Goal: Transaction & Acquisition: Purchase product/service

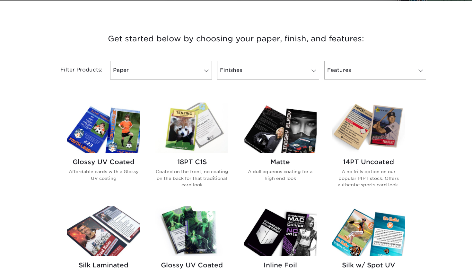
scroll to position [225, 0]
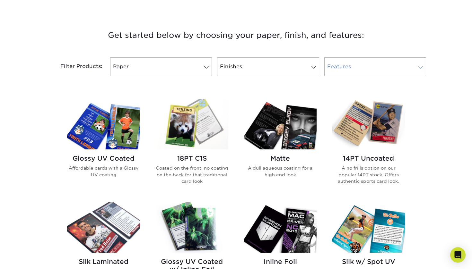
click at [326, 66] on link "Features" at bounding box center [375, 66] width 102 height 19
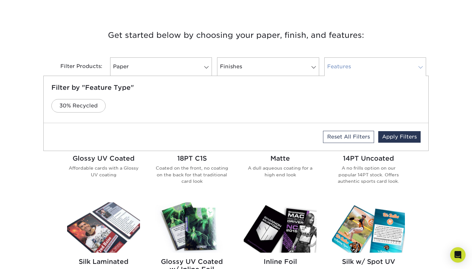
click at [326, 66] on link "Features" at bounding box center [375, 66] width 102 height 19
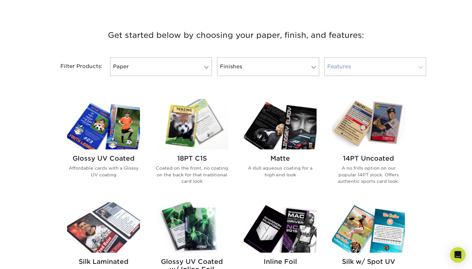
click at [379, 69] on link "Features" at bounding box center [375, 66] width 102 height 19
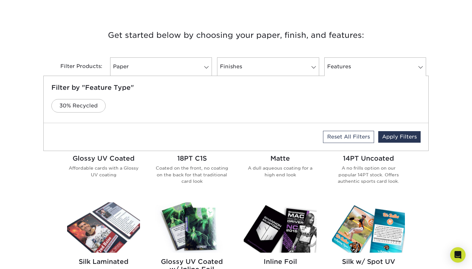
click at [431, 112] on div "Filter by "Feature Type" 30% Recycled" at bounding box center [236, 99] width 394 height 47
click at [342, 139] on link "Reset All Filters" at bounding box center [348, 137] width 51 height 12
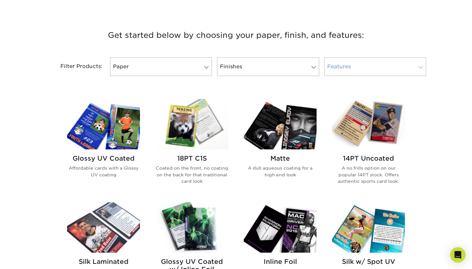
click at [389, 66] on link "Features 0" at bounding box center [375, 66] width 102 height 19
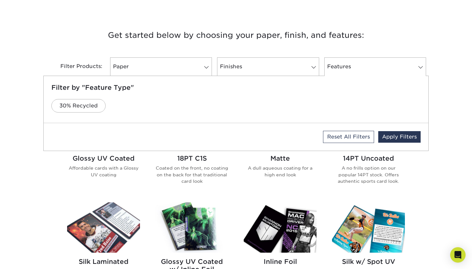
click at [460, 86] on div "Get started below by choosing your paper, finish, and features: Filtered Matche…" at bounding box center [236, 264] width 472 height 502
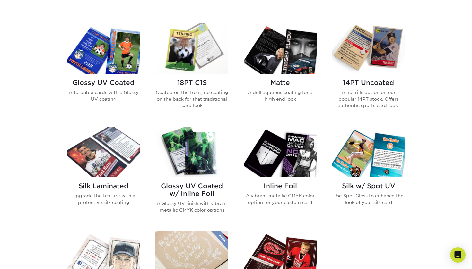
scroll to position [301, 0]
click at [114, 57] on img at bounding box center [103, 48] width 73 height 50
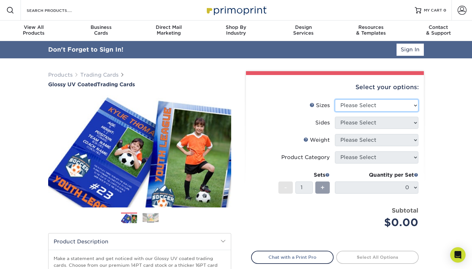
select select "2.50x3.50"
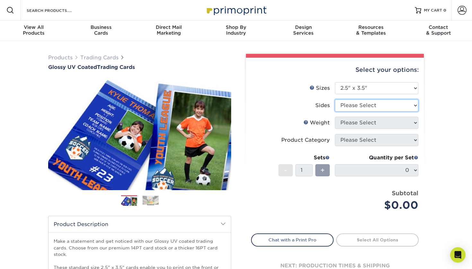
select select "13abbda7-1d64-4f25-8bb2-c179b224825d"
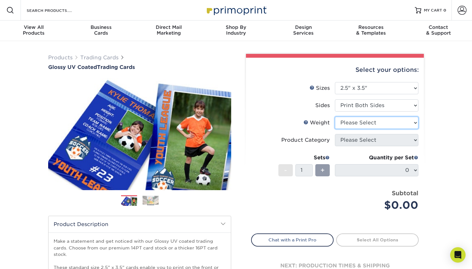
select select "16PT"
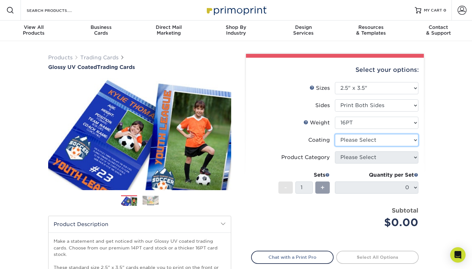
select select "ae367451-b2b8-45df-a344-0f05b6a12993"
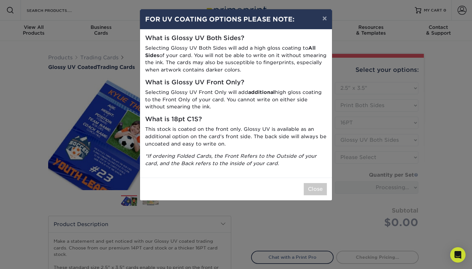
click at [257, 111] on div "What is Glossy UV Both Sides? Selecting Glossy UV Both Sides will add a high gl…" at bounding box center [236, 104] width 192 height 148
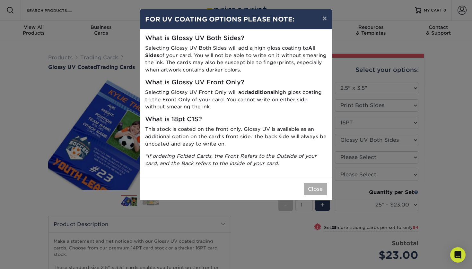
click at [311, 183] on button "Close" at bounding box center [315, 189] width 23 height 12
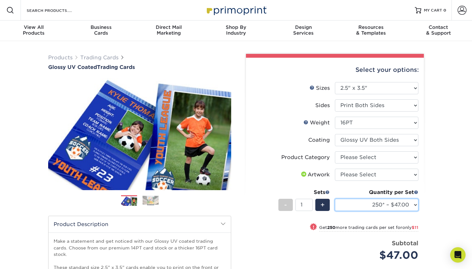
select select "500 – $58.00"
click at [418, 205] on ul "Sizes Help Sizes Please Select 2.5" x 3.5" Sides Please Select 16PT 14PT" at bounding box center [335, 176] width 168 height 189
